Goal: Task Accomplishment & Management: Complete application form

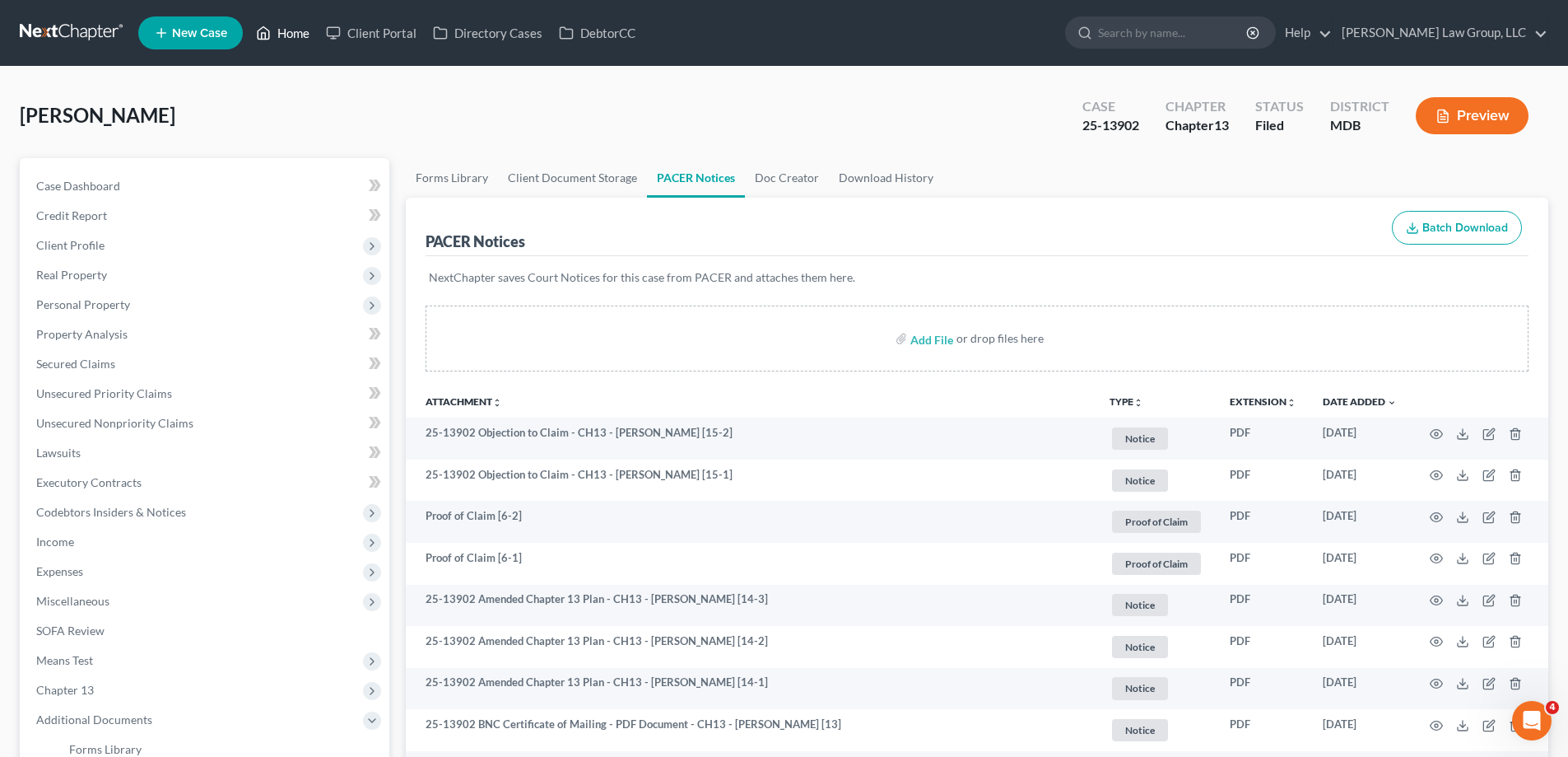
click at [294, 32] on link "Home" at bounding box center [283, 32] width 70 height 30
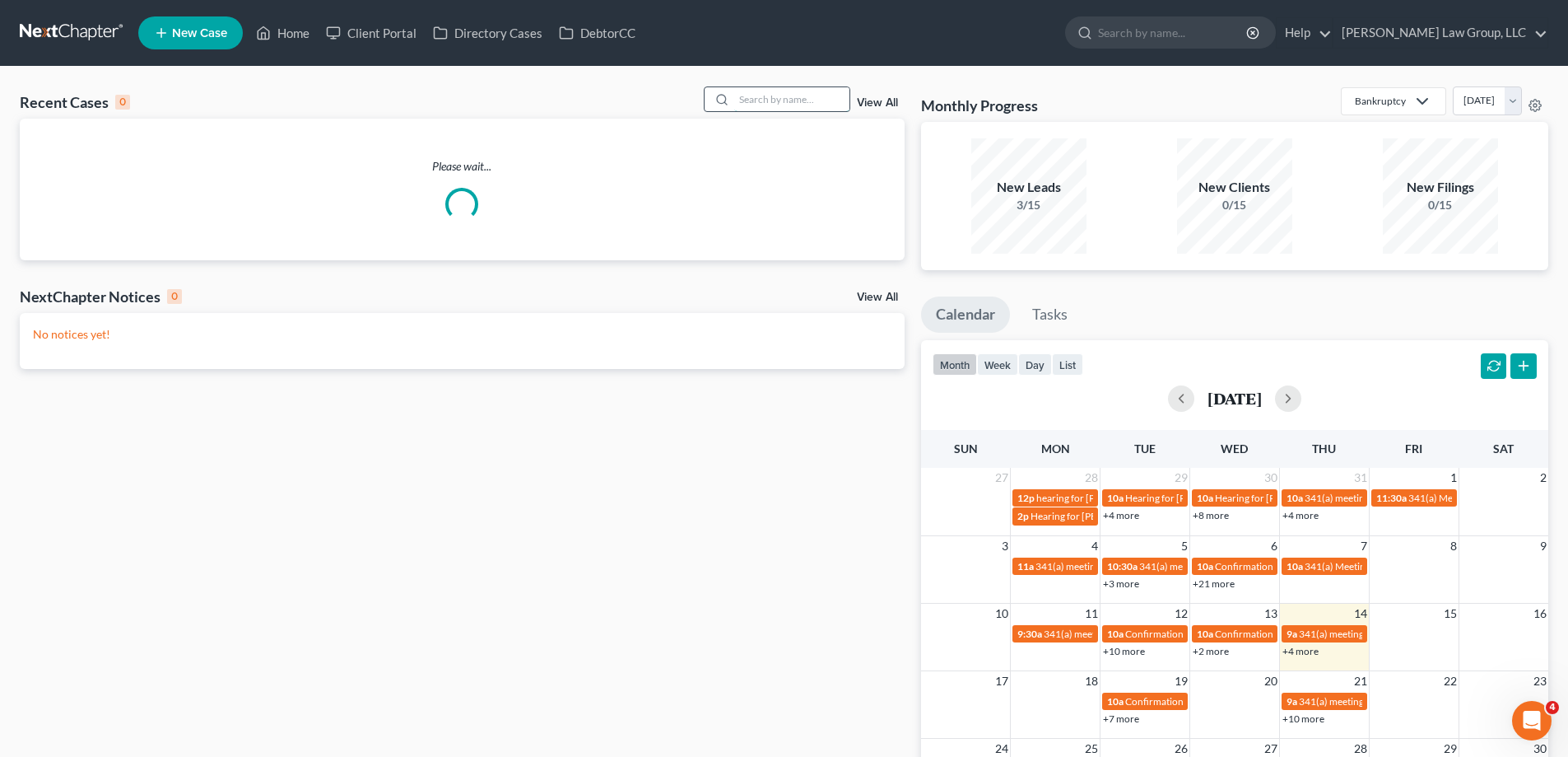
click at [787, 99] on input "search" at bounding box center [792, 100] width 115 height 24
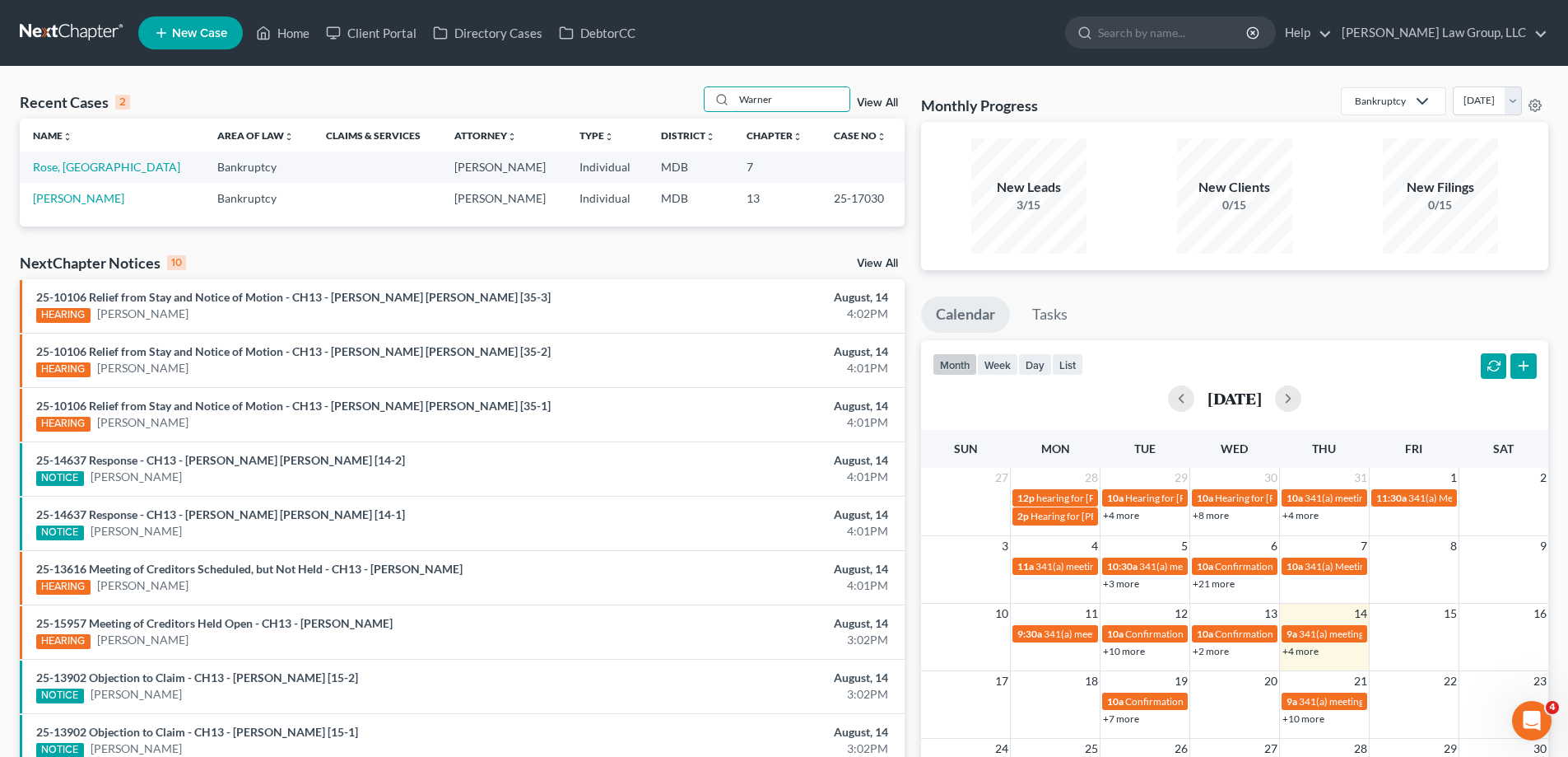
type input "Warner"
drag, startPoint x: 876, startPoint y: 202, endPoint x: 802, endPoint y: 200, distance: 74.0
click at [802, 200] on tr "[PERSON_NAME] [PERSON_NAME] Individual MDB 13 25-17030" at bounding box center [462, 198] width 885 height 31
copy tr "25-17030"
click at [102, 202] on link "[PERSON_NAME]" at bounding box center [78, 198] width 91 height 14
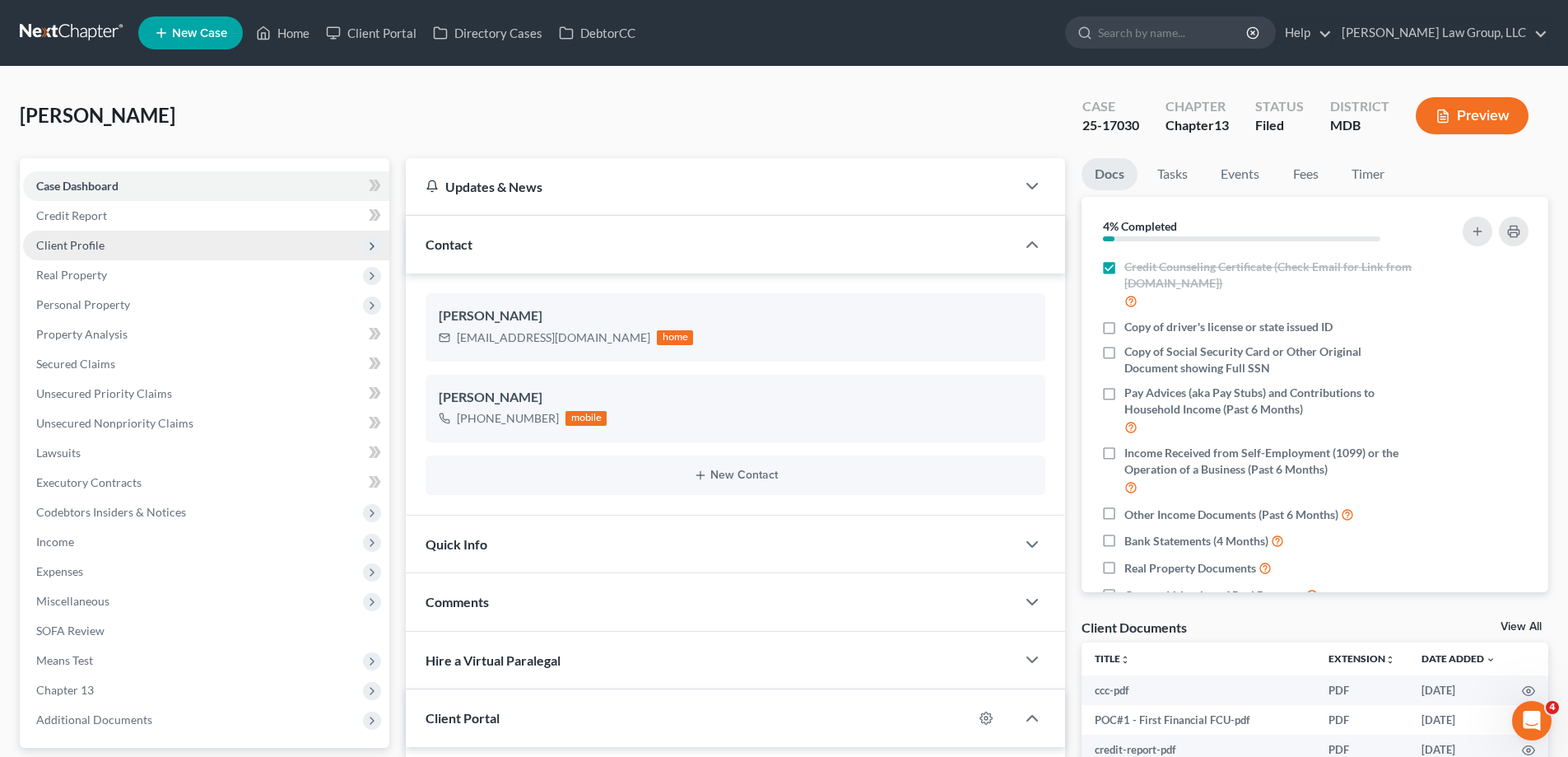
click at [202, 241] on span "Client Profile" at bounding box center [206, 245] width 366 height 30
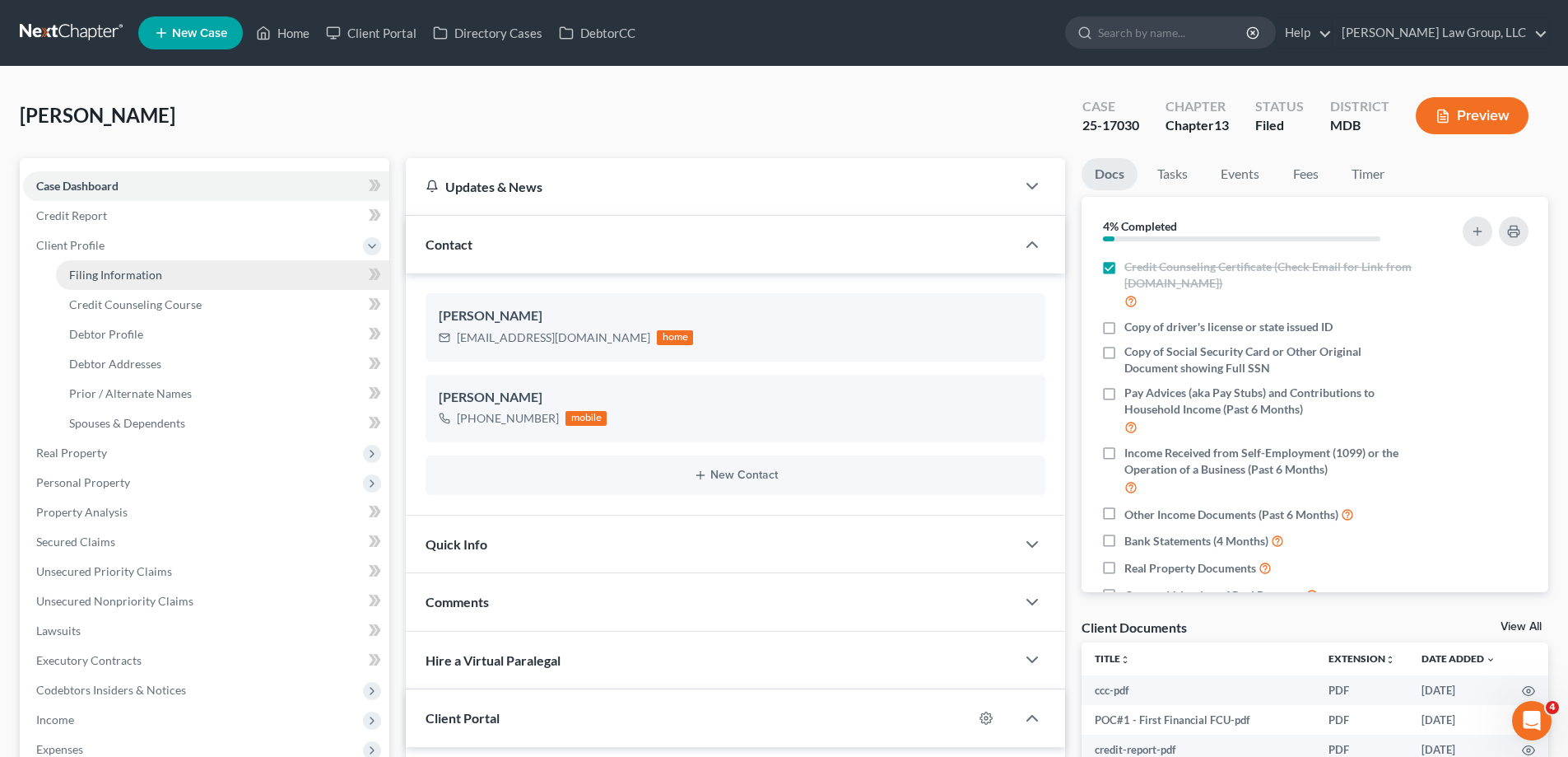
click at [197, 269] on link "Filing Information" at bounding box center [223, 275] width 334 height 30
select select "1"
select select "0"
select select "3"
select select "38"
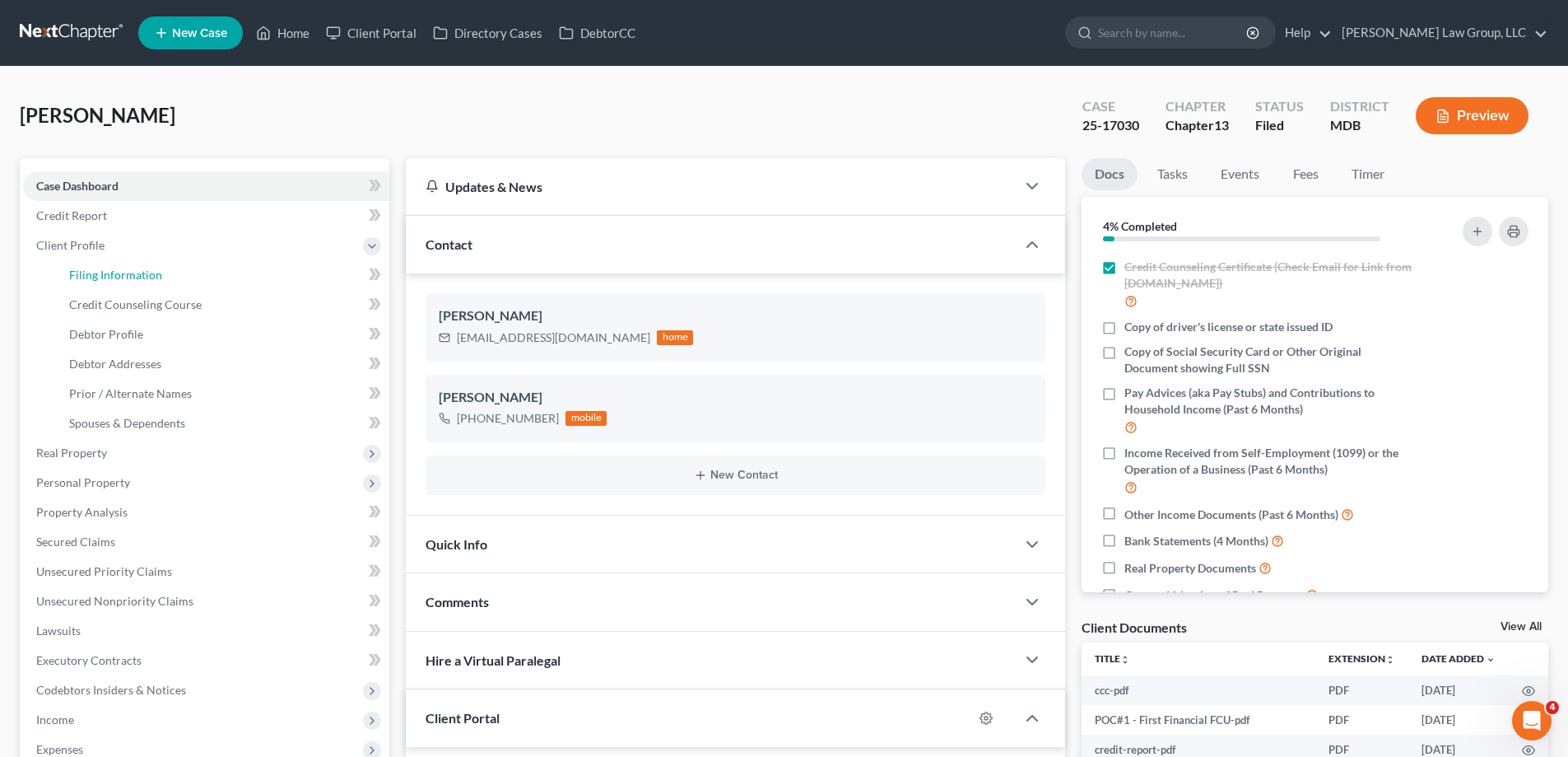
select select "0"
select select "21"
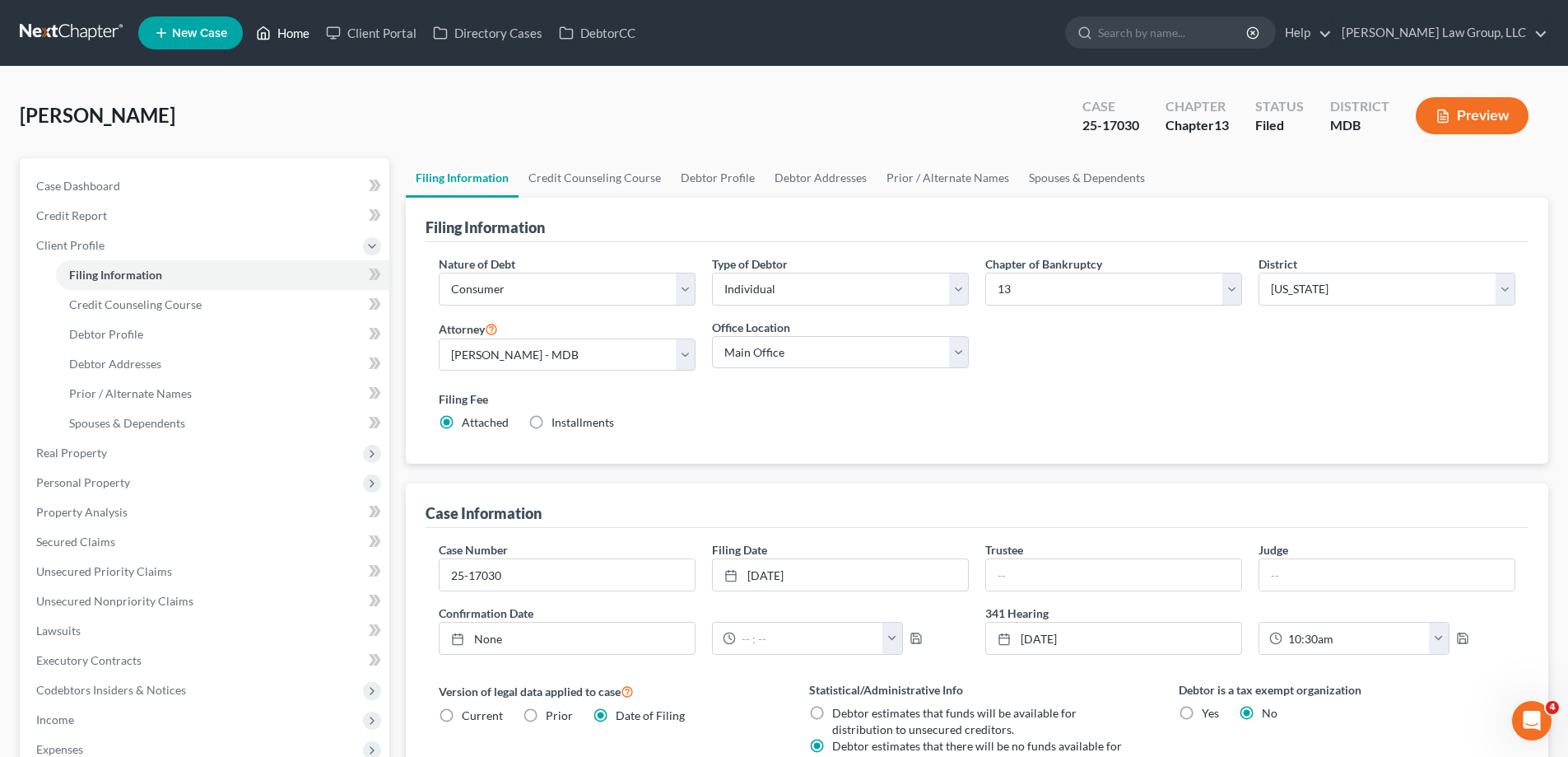
click at [293, 33] on link "Home" at bounding box center [283, 32] width 70 height 30
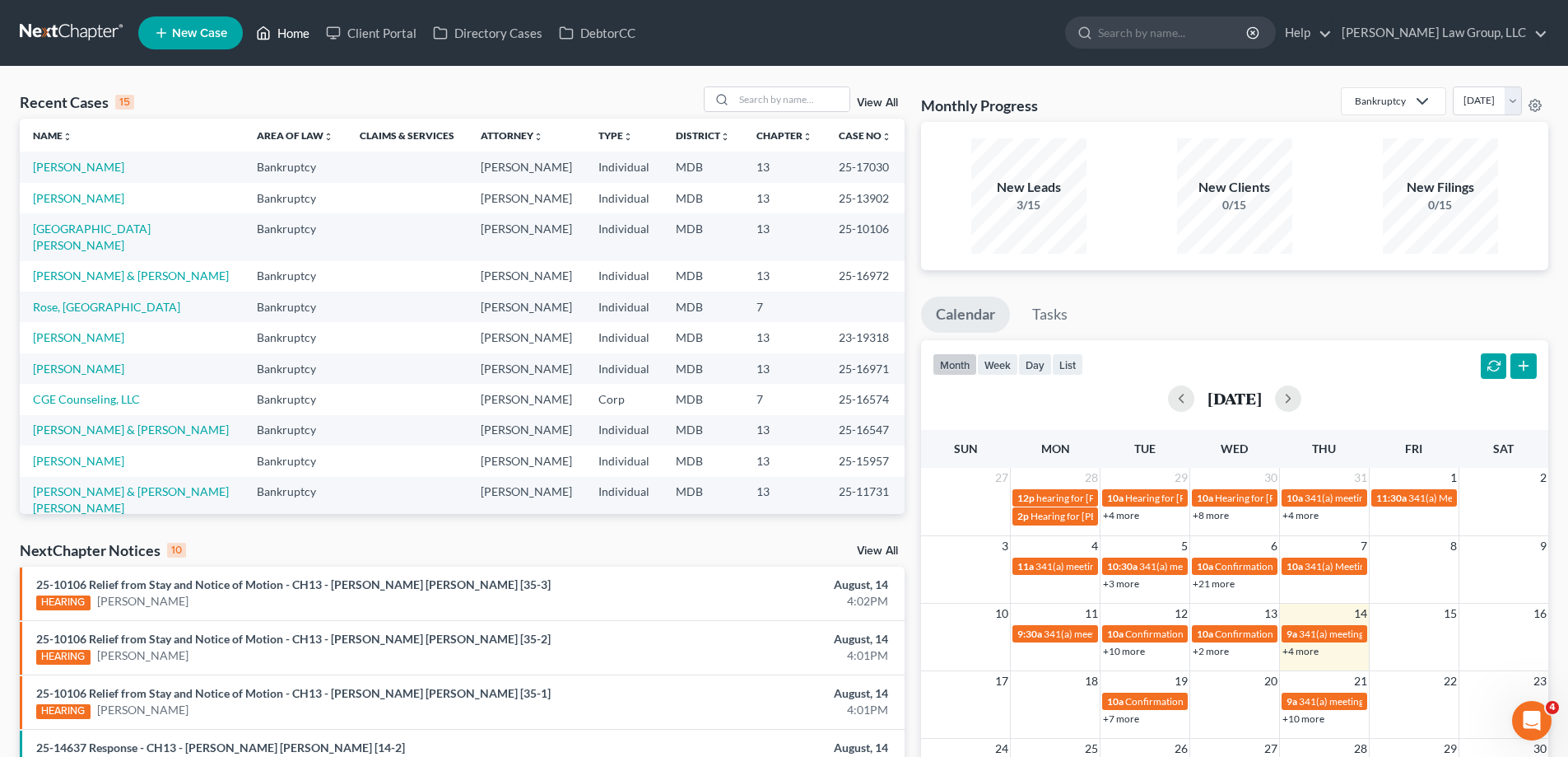
click at [295, 27] on link "Home" at bounding box center [283, 32] width 70 height 30
click at [773, 102] on input "search" at bounding box center [792, 100] width 115 height 24
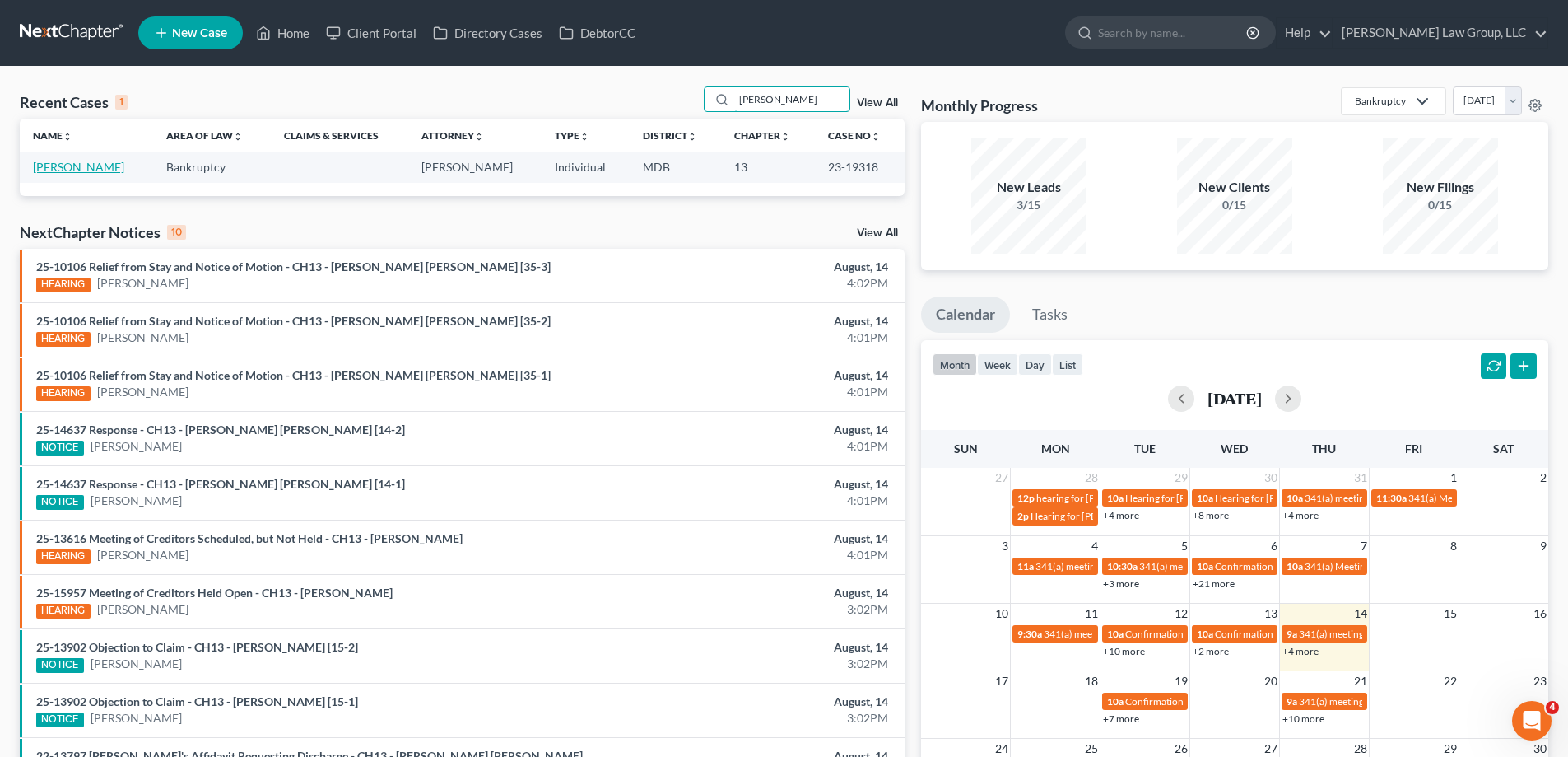
type input "[PERSON_NAME]"
click at [63, 168] on link "[PERSON_NAME]" at bounding box center [78, 167] width 91 height 14
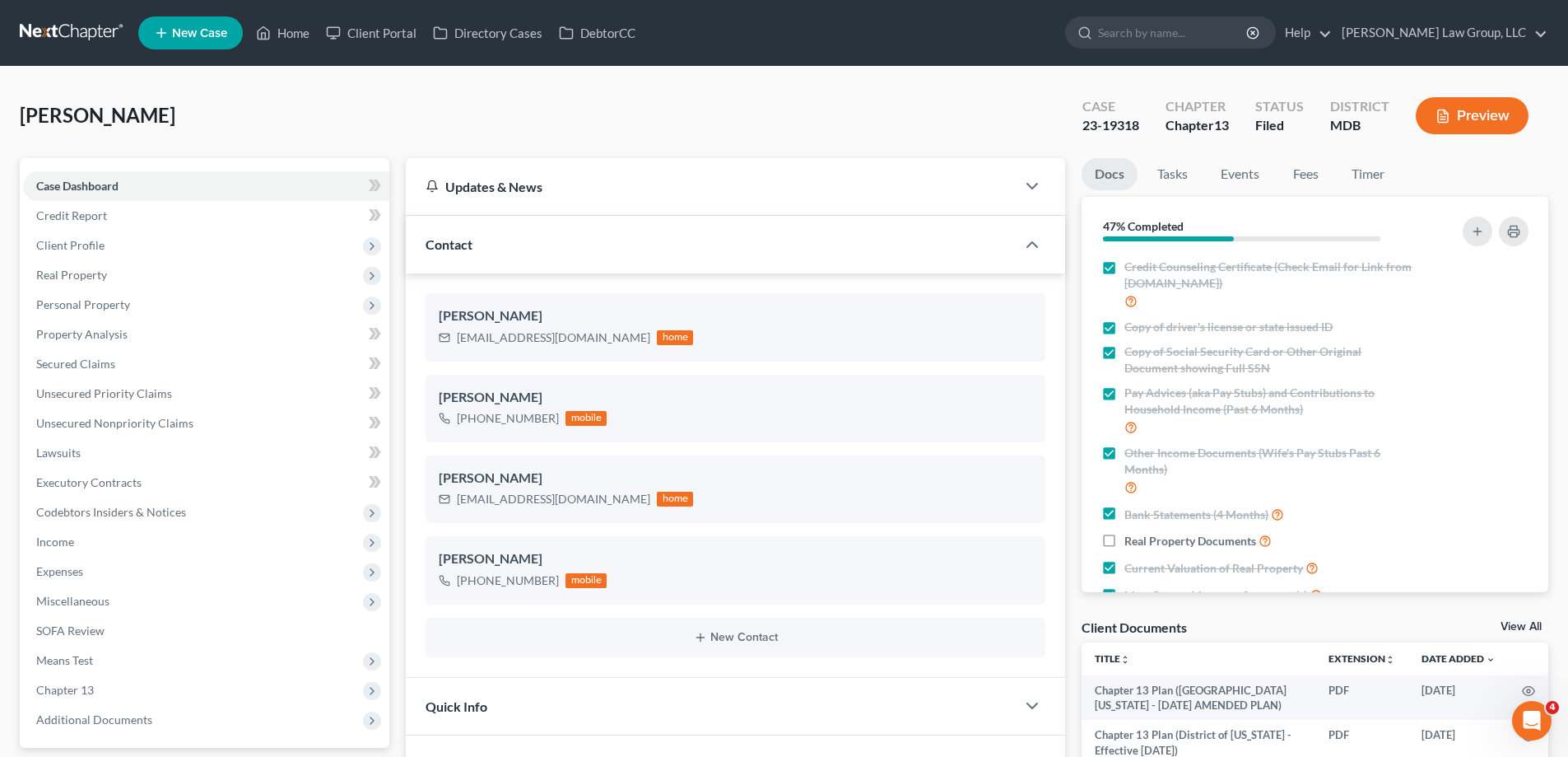
scroll to position [23, 0]
